Goal: Transaction & Acquisition: Subscribe to service/newsletter

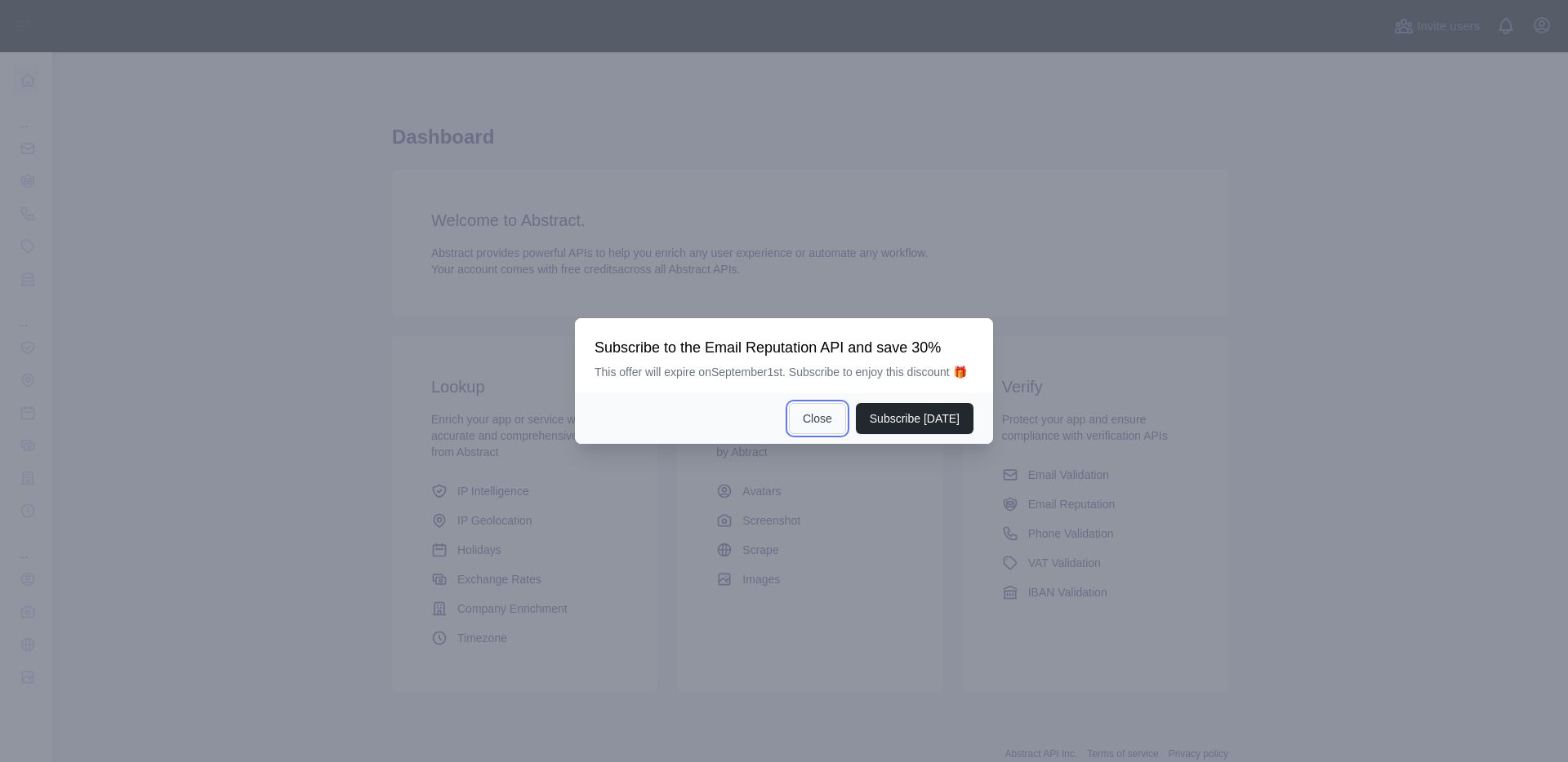
click at [826, 432] on button "Close" at bounding box center [817, 419] width 57 height 31
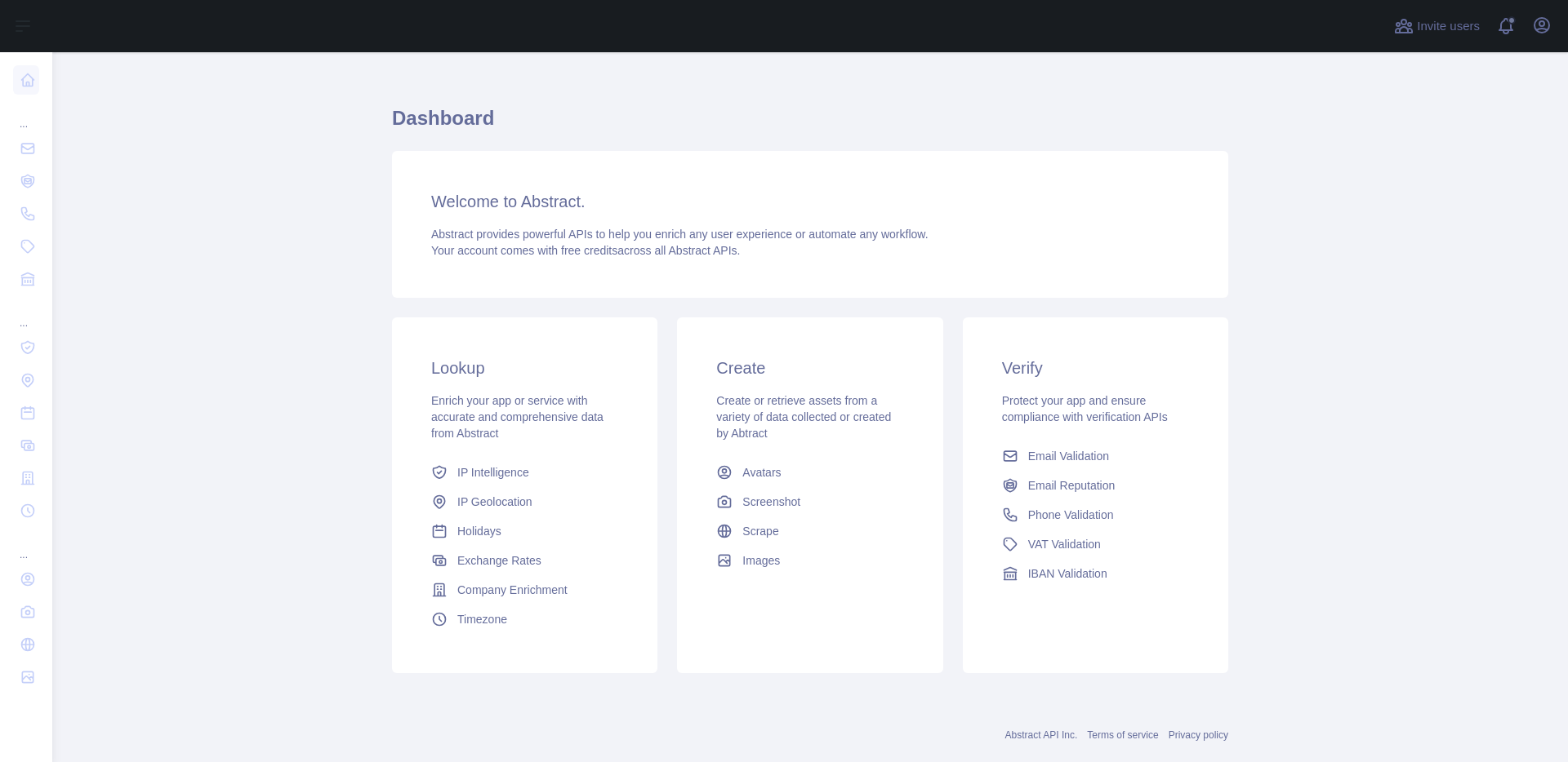
scroll to position [20, 0]
click at [1048, 509] on span "Phone Validation" at bounding box center [1070, 515] width 86 height 16
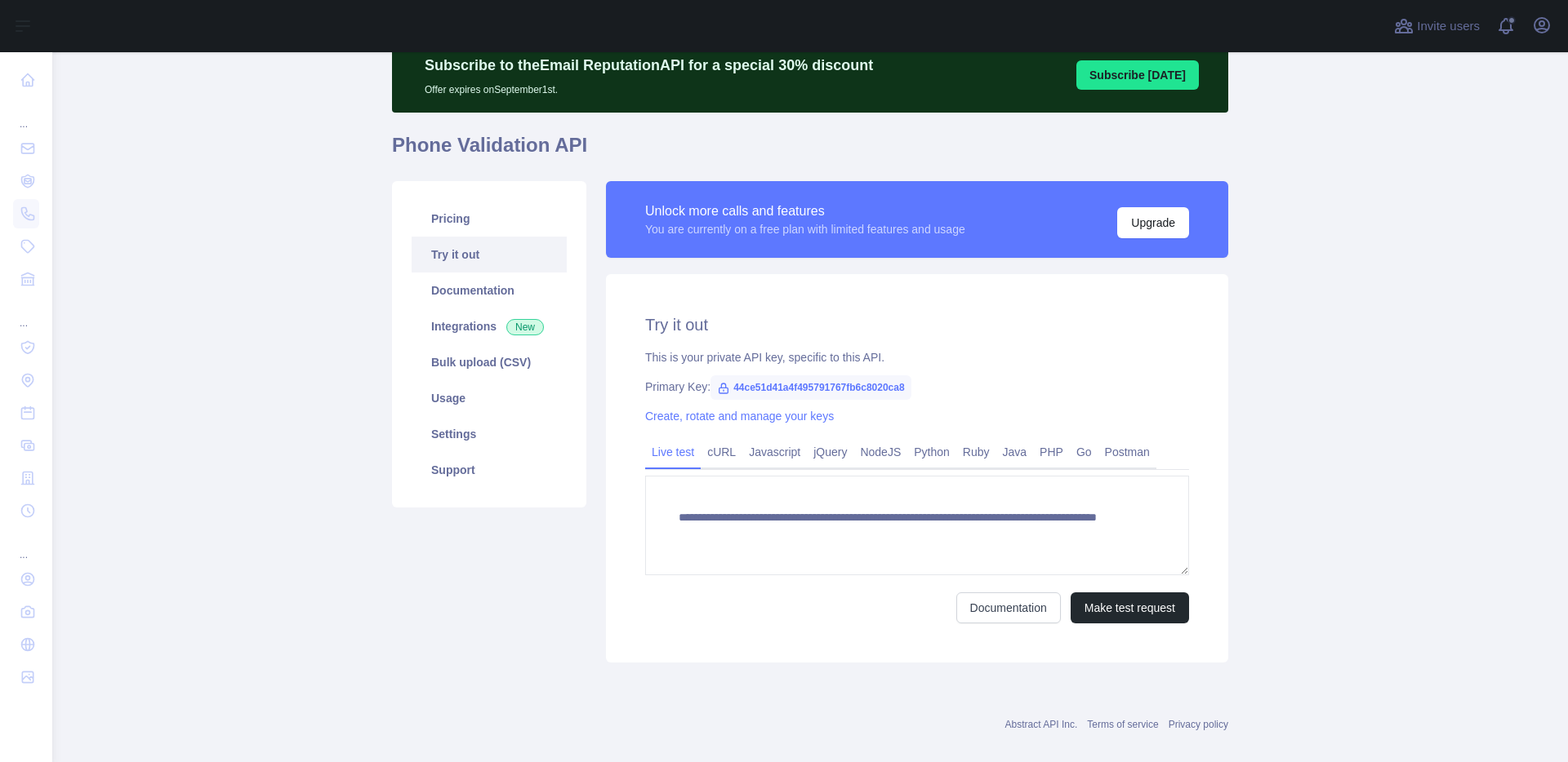
scroll to position [88, 0]
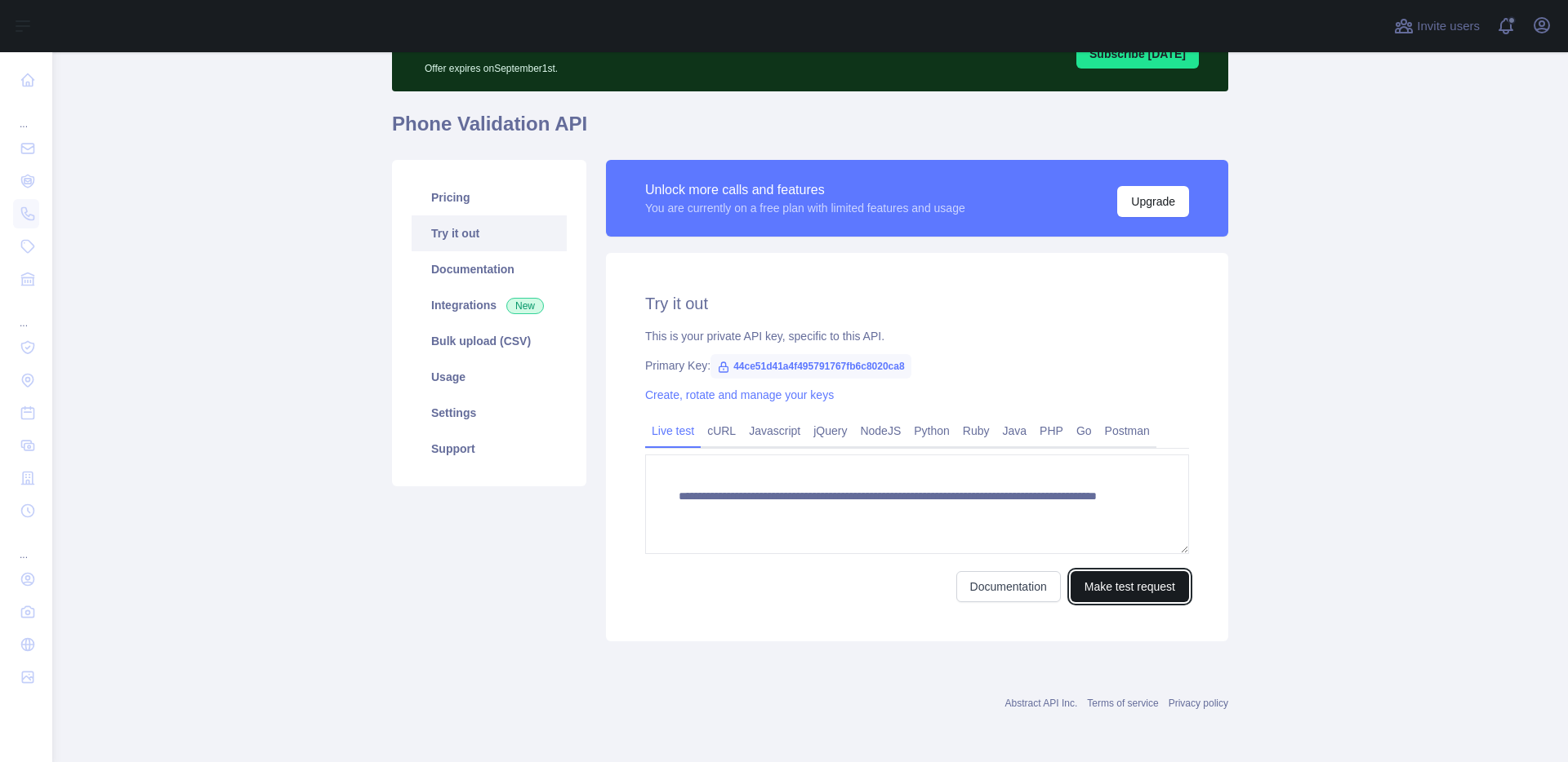
click at [1099, 589] on button "Make test request" at bounding box center [1129, 587] width 118 height 31
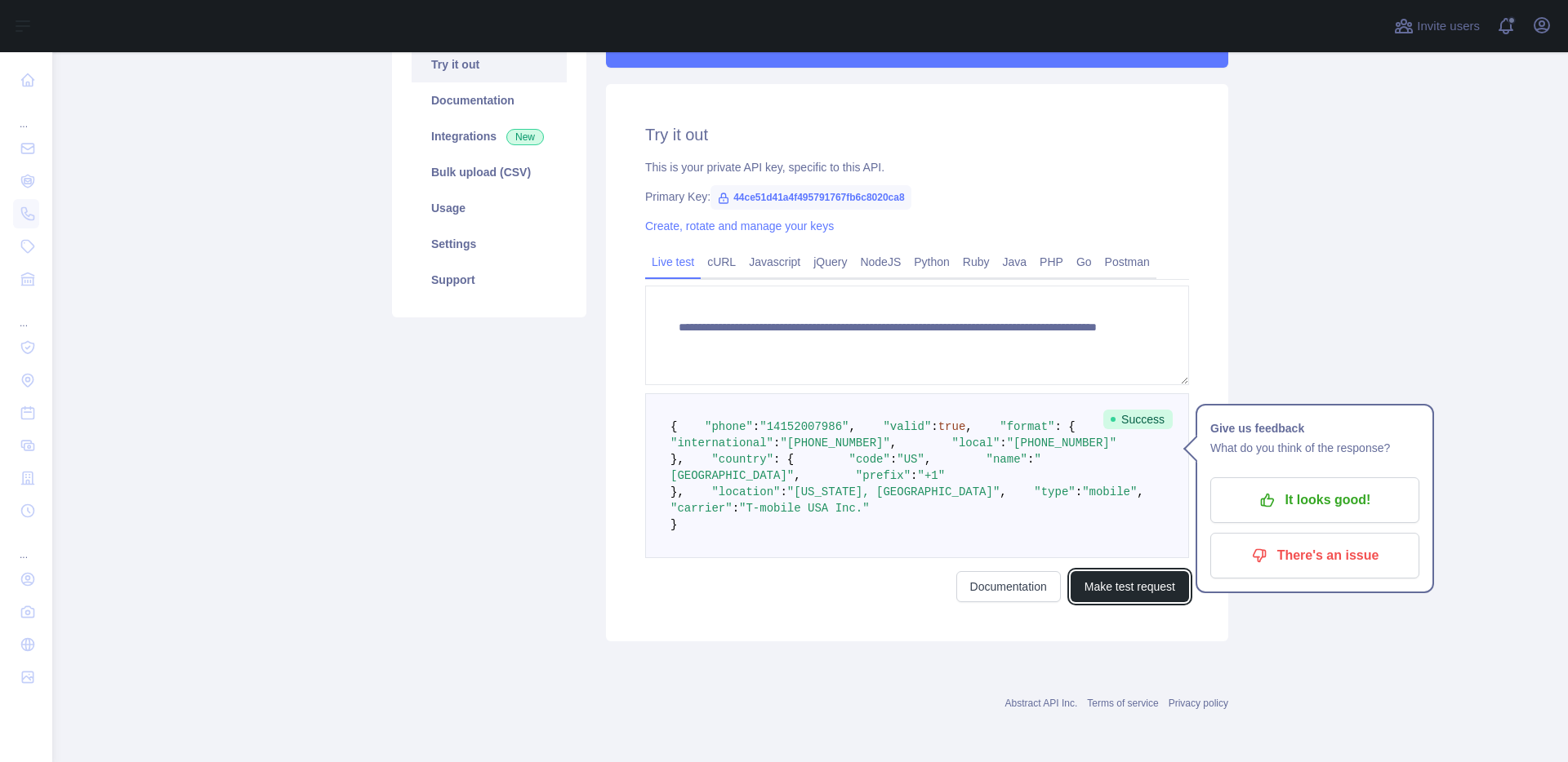
scroll to position [342, 0]
click at [1222, 170] on div "**********" at bounding box center [917, 316] width 642 height 651
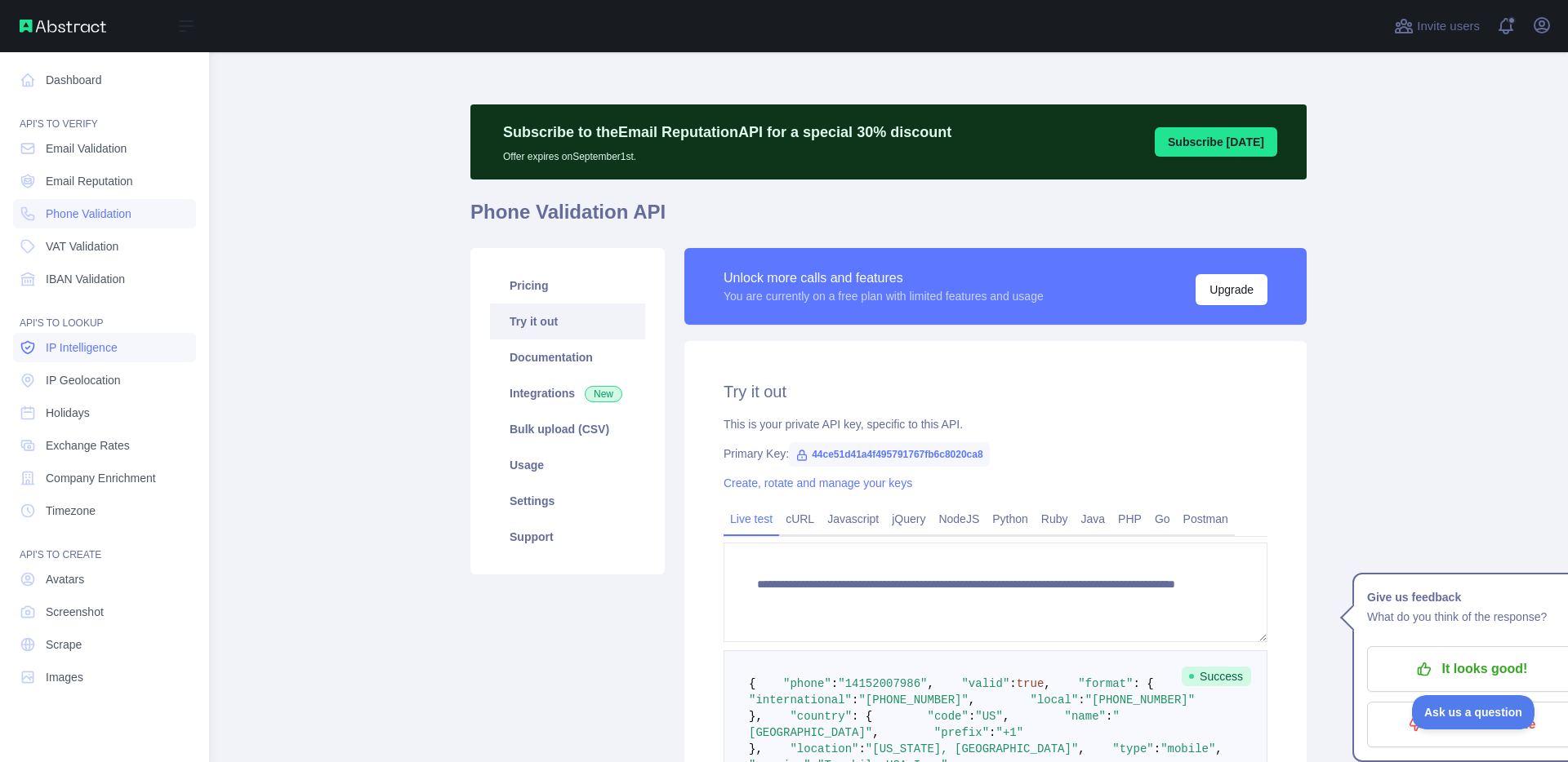
scroll to position [0, 0]
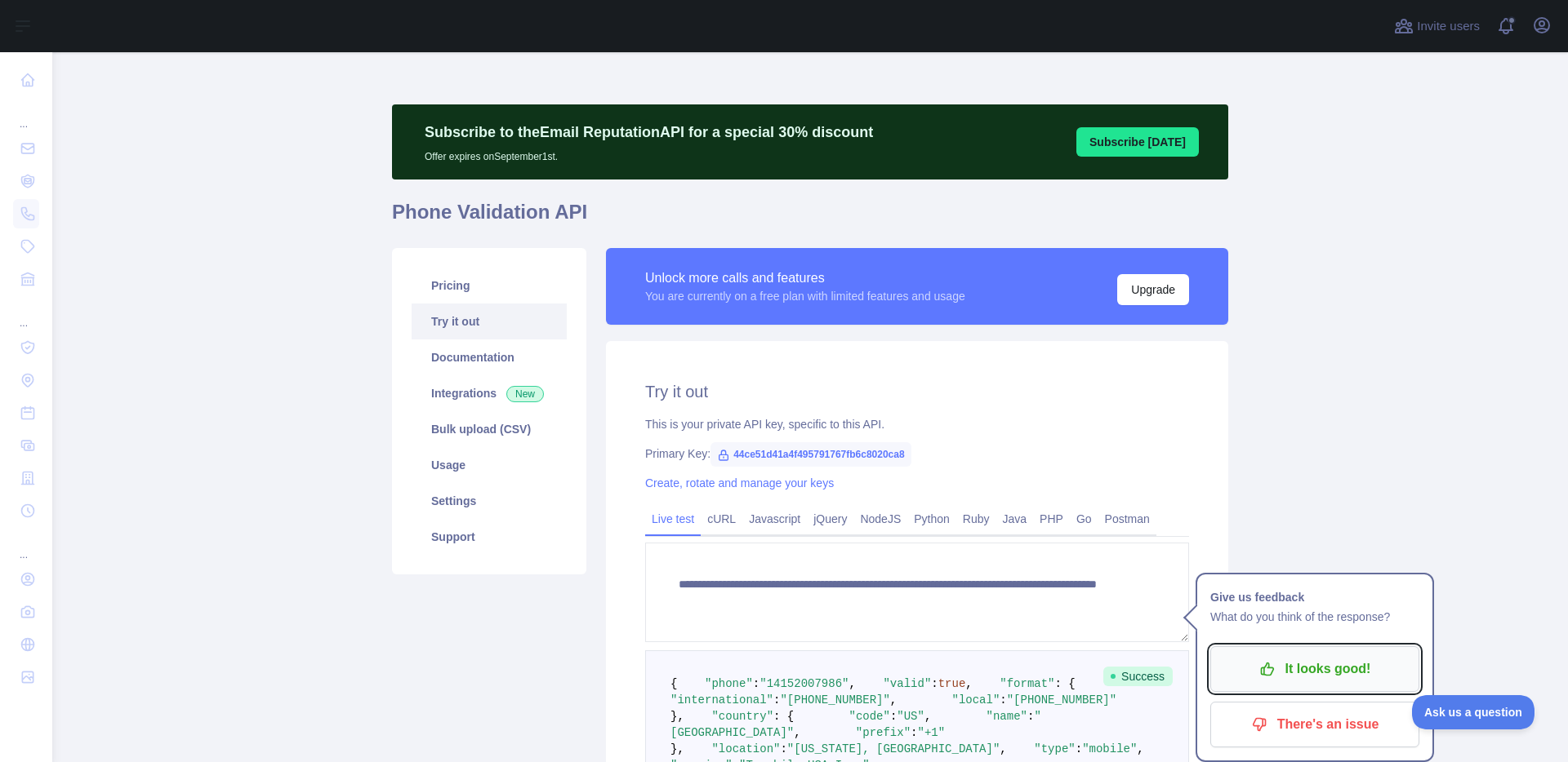
click at [1313, 678] on p "It looks good!" at bounding box center [1314, 669] width 184 height 28
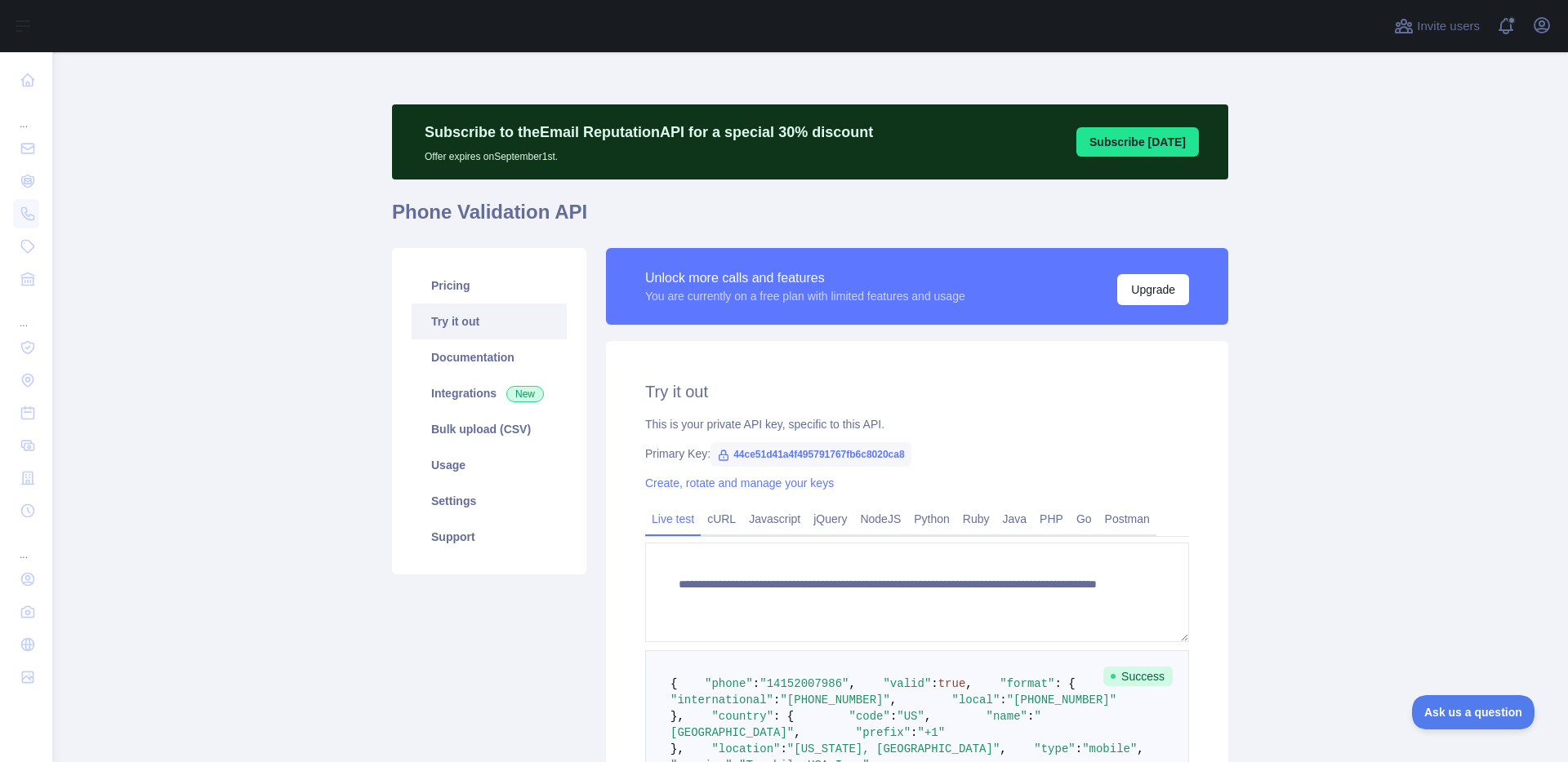
click at [499, 211] on h1 "Phone Validation API" at bounding box center [810, 218] width 836 height 39
click at [501, 211] on h1 "Phone Validation API" at bounding box center [810, 218] width 836 height 39
click at [483, 213] on h1 "Phone Validation API" at bounding box center [810, 218] width 836 height 39
click at [482, 213] on h1 "Phone Validation API" at bounding box center [810, 218] width 836 height 39
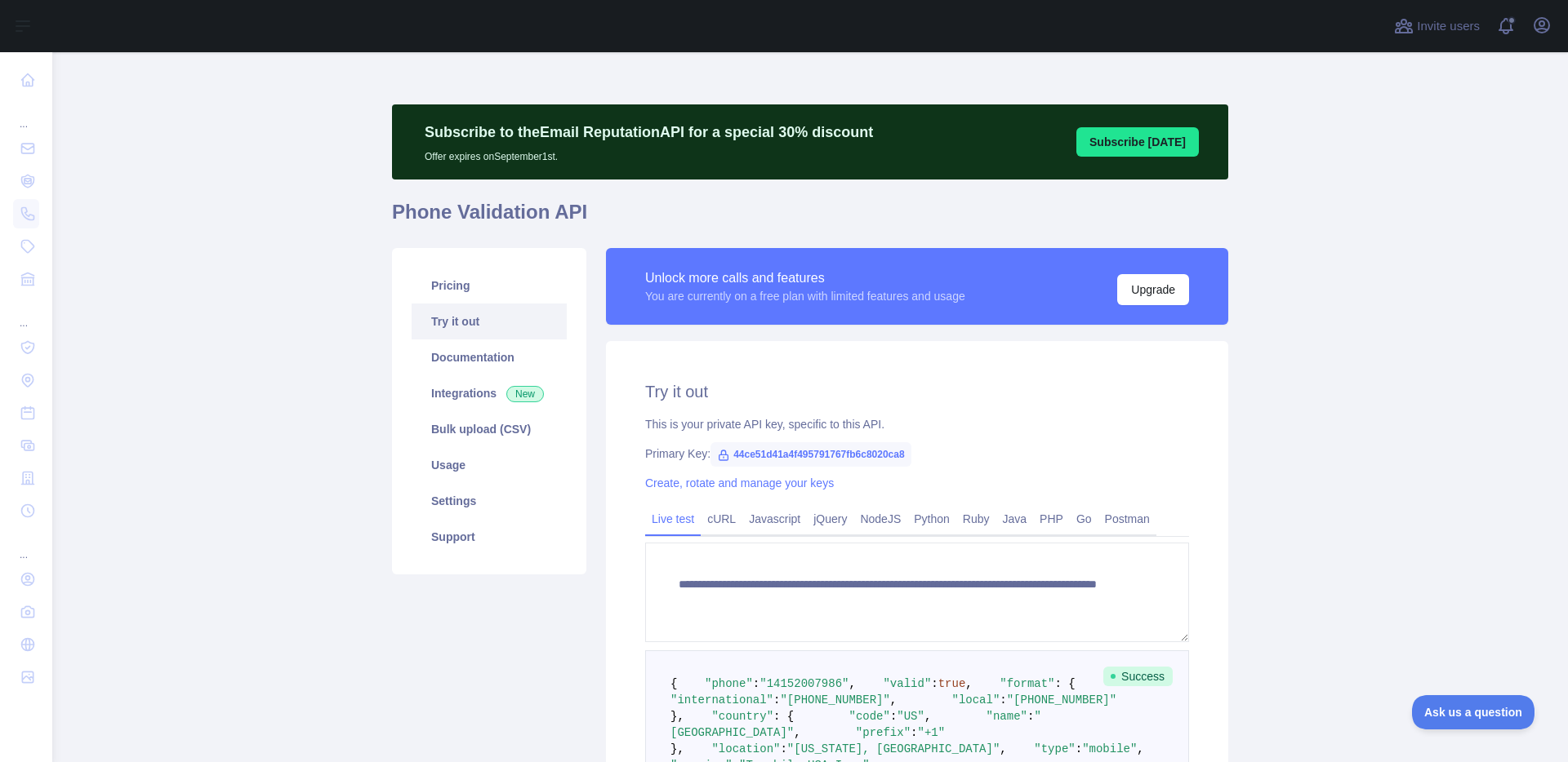
click at [609, 211] on h1 "Phone Validation API" at bounding box center [810, 218] width 836 height 39
click at [330, 167] on main "**********" at bounding box center [810, 407] width 1516 height 711
click at [457, 283] on link "Pricing" at bounding box center [490, 286] width 155 height 36
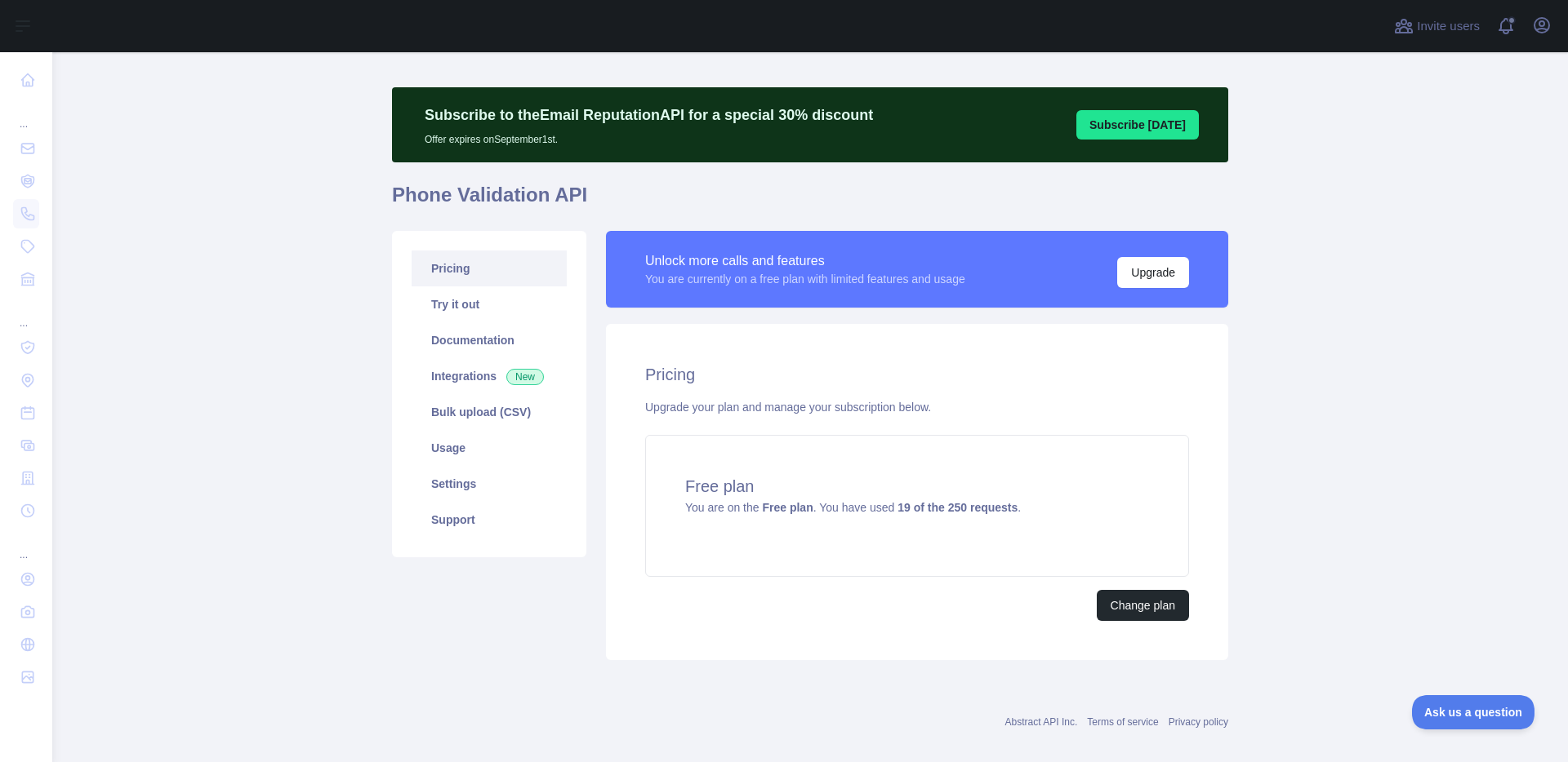
scroll to position [19, 0]
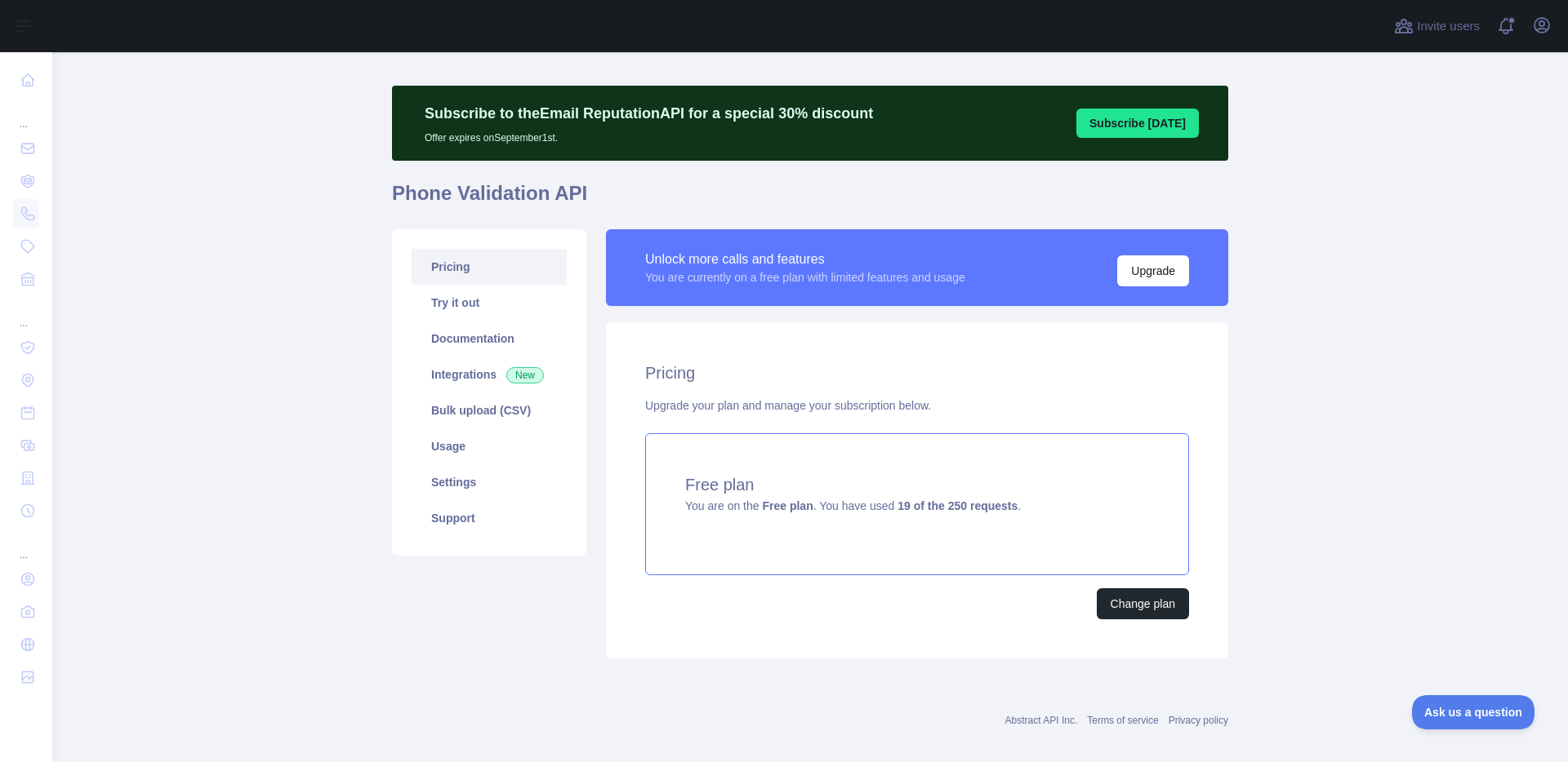
click at [806, 500] on strong "Free plan" at bounding box center [788, 506] width 51 height 13
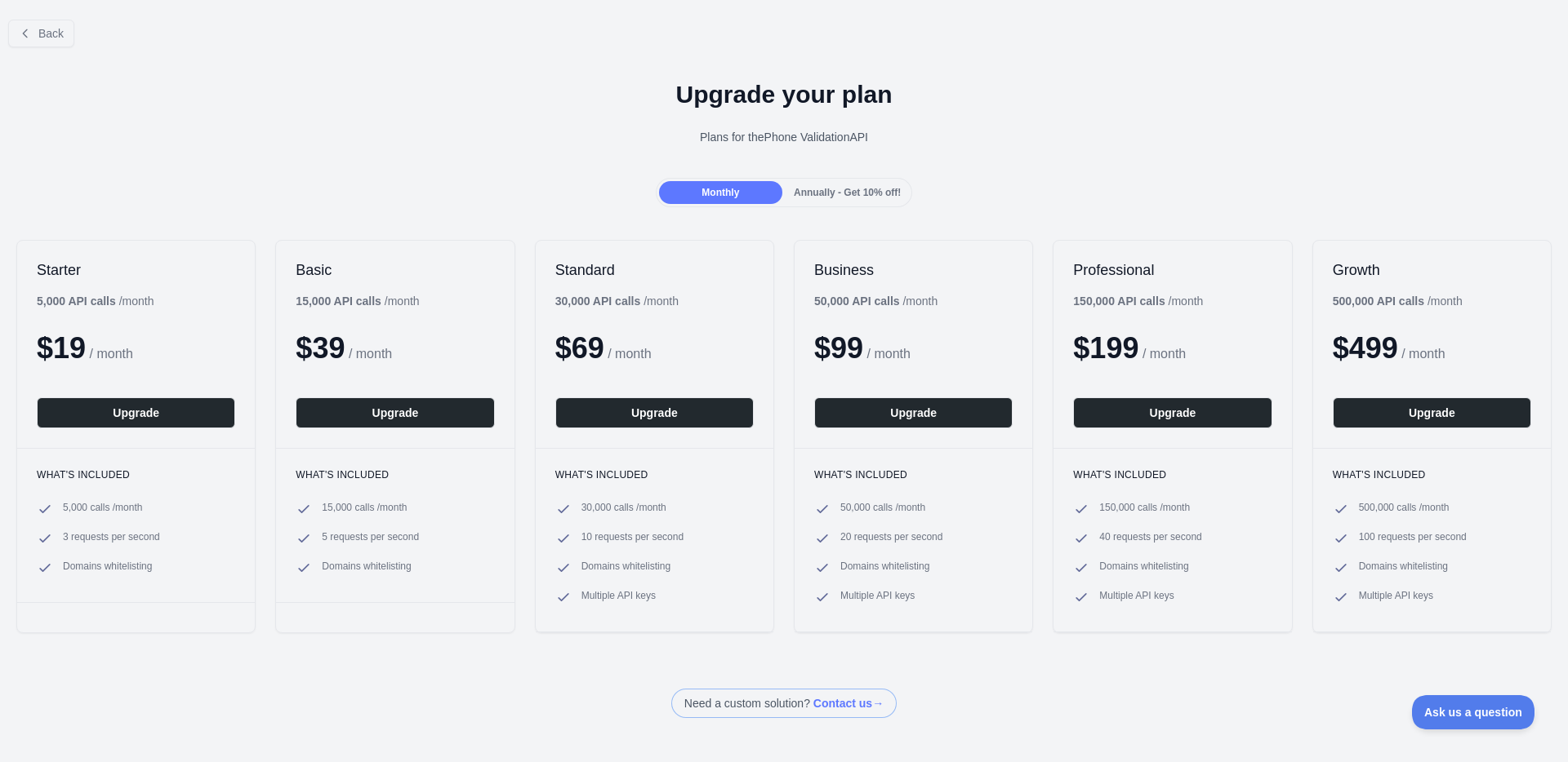
click at [179, 479] on h3 "What's included" at bounding box center [136, 475] width 199 height 13
drag, startPoint x: 40, startPoint y: 297, endPoint x: 173, endPoint y: 301, distance: 133.1
click at [173, 301] on div "Starter 5,000 API calls / month $ 19 / month Upgrade" at bounding box center [135, 345] width 238 height 208
drag, startPoint x: 173, startPoint y: 301, endPoint x: 88, endPoint y: 294, distance: 85.3
click at [88, 294] on div "Starter 5,000 API calls / month $ 19 / month Upgrade" at bounding box center [135, 345] width 238 height 208
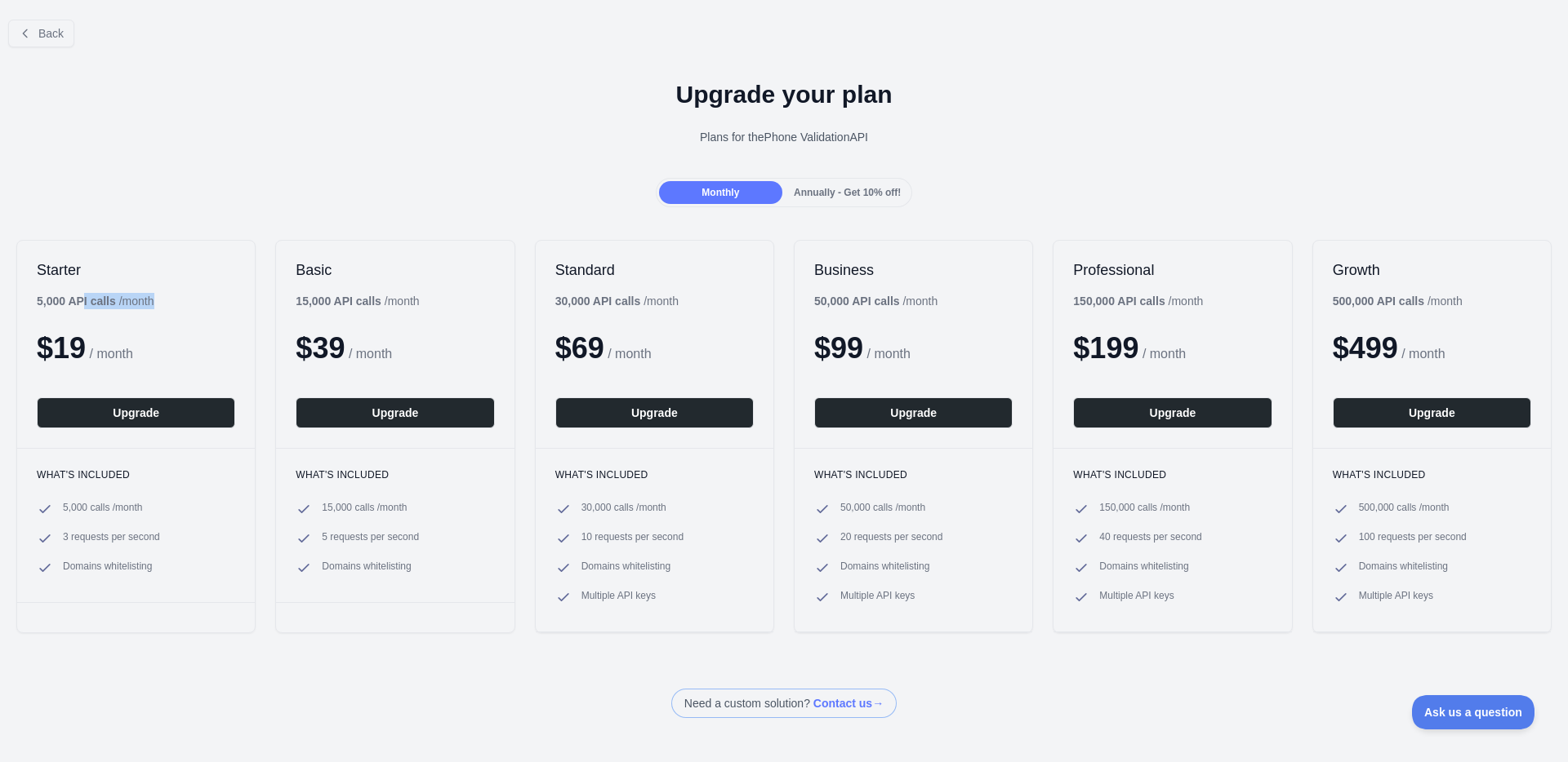
click at [88, 294] on b "5,000 API calls" at bounding box center [77, 301] width 79 height 13
click at [152, 206] on div "Monthly Annually - Get 10% off!" at bounding box center [784, 192] width 1568 height 30
